Goal: Task Accomplishment & Management: Use online tool/utility

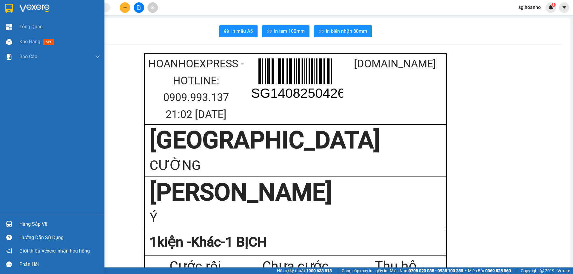
click at [10, 6] on img at bounding box center [9, 8] width 8 height 9
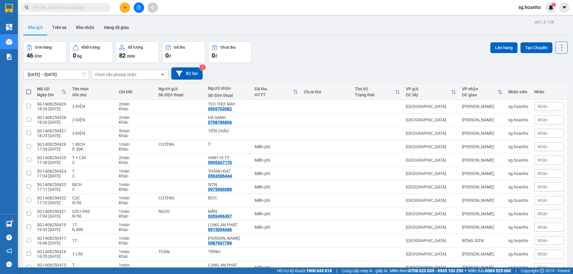
click at [29, 91] on span at bounding box center [28, 91] width 5 height 5
click at [29, 89] on input "checkbox" at bounding box center [29, 89] width 0 height 0
checkbox input "true"
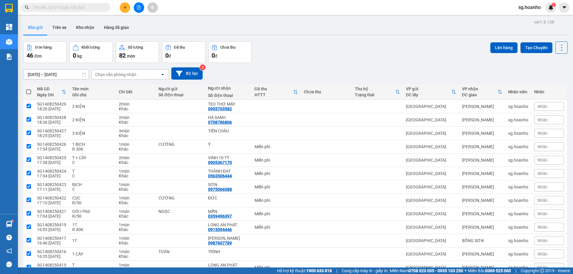
checkbox input "true"
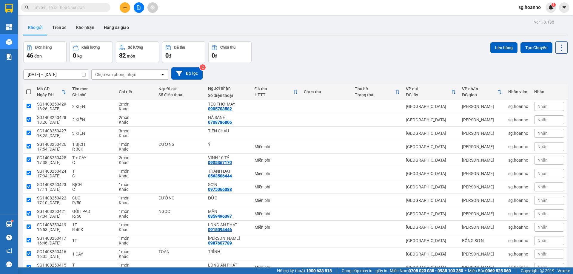
checkbox input "true"
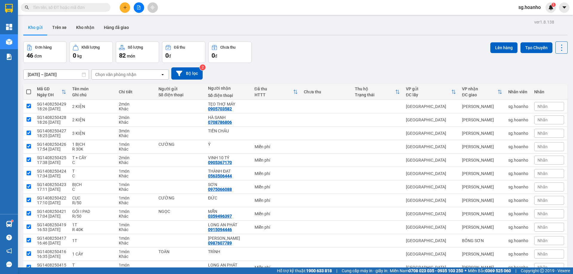
checkbox input "true"
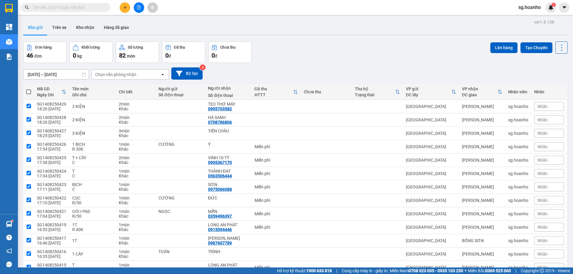
checkbox input "true"
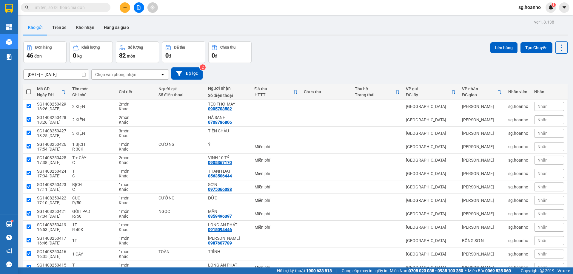
checkbox input "true"
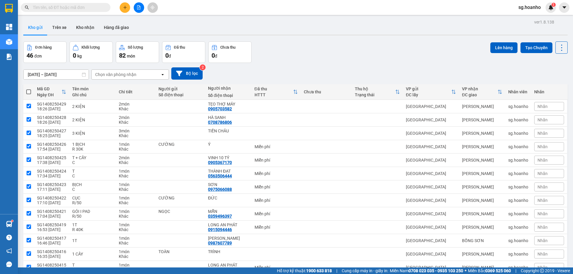
checkbox input "true"
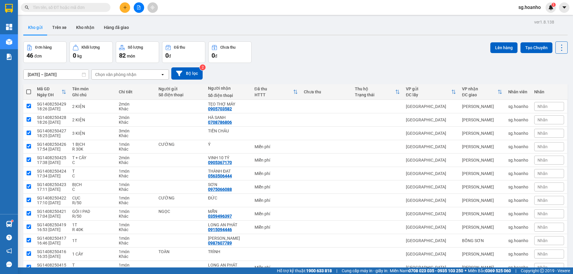
checkbox input "true"
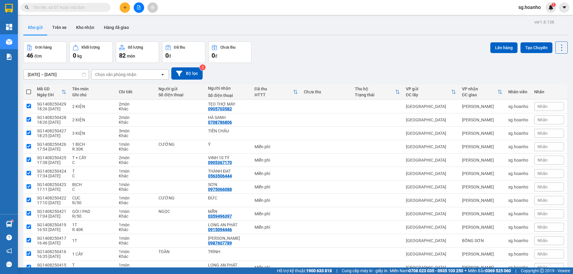
checkbox input "true"
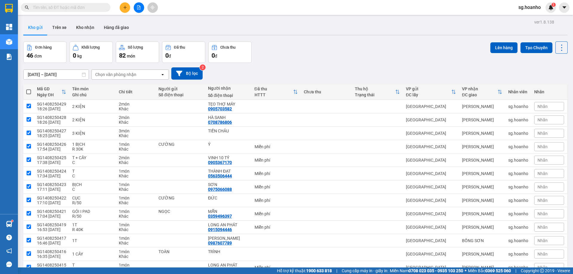
checkbox input "true"
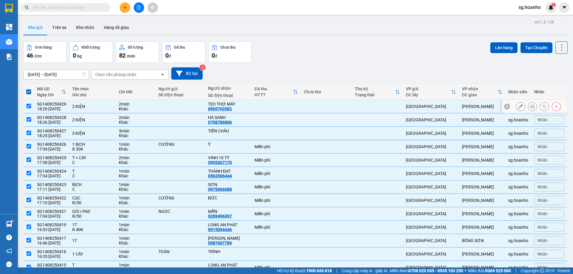
click at [25, 105] on td at bounding box center [28, 106] width 11 height 13
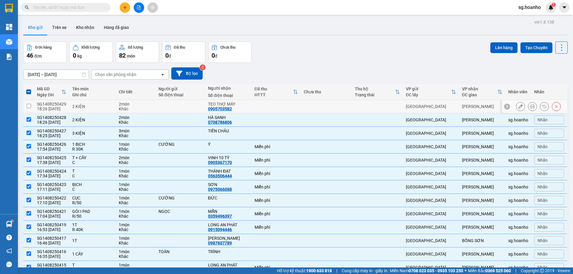
click at [29, 106] on input "checkbox" at bounding box center [29, 106] width 4 height 4
checkbox input "true"
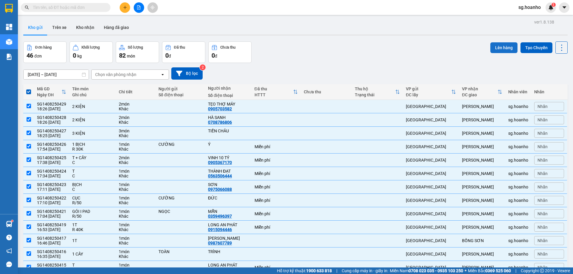
click at [495, 49] on button "Lên hàng" at bounding box center [503, 47] width 27 height 11
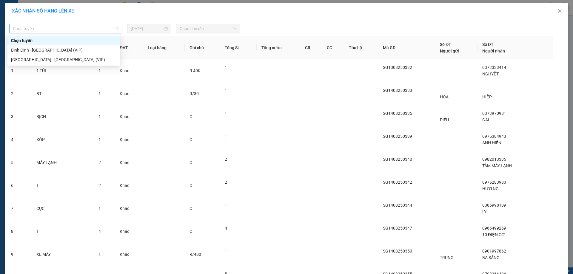
click at [96, 32] on span "Chọn tuyến" at bounding box center [66, 28] width 106 height 9
click at [75, 57] on div "[GEOGRAPHIC_DATA] - [GEOGRAPHIC_DATA] (VIP)" at bounding box center [64, 59] width 106 height 7
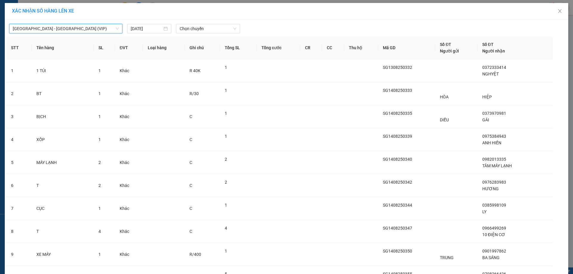
click at [218, 29] on span "Chọn chuyến" at bounding box center [208, 28] width 57 height 9
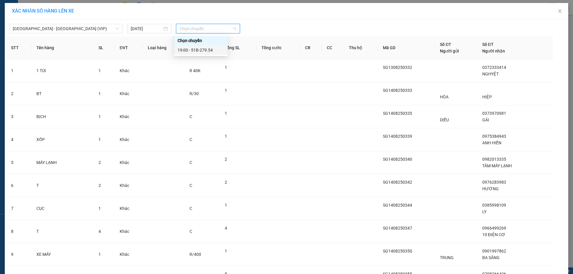
click at [207, 47] on div "19:00 - 51B-279.54" at bounding box center [200, 50] width 47 height 7
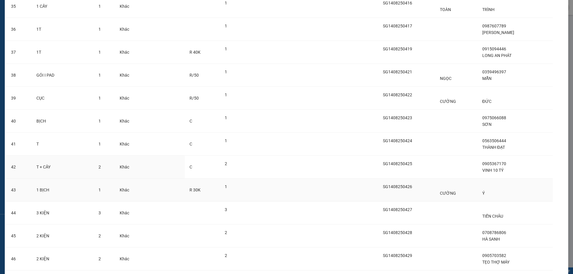
scroll to position [889, 0]
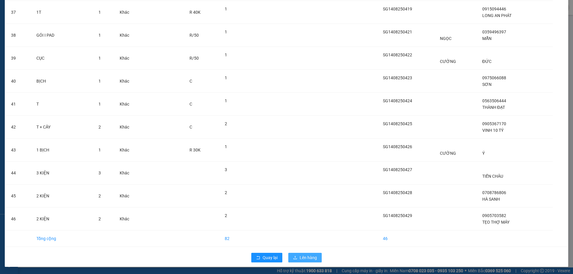
click at [304, 256] on span "Lên hàng" at bounding box center [307, 257] width 17 height 7
